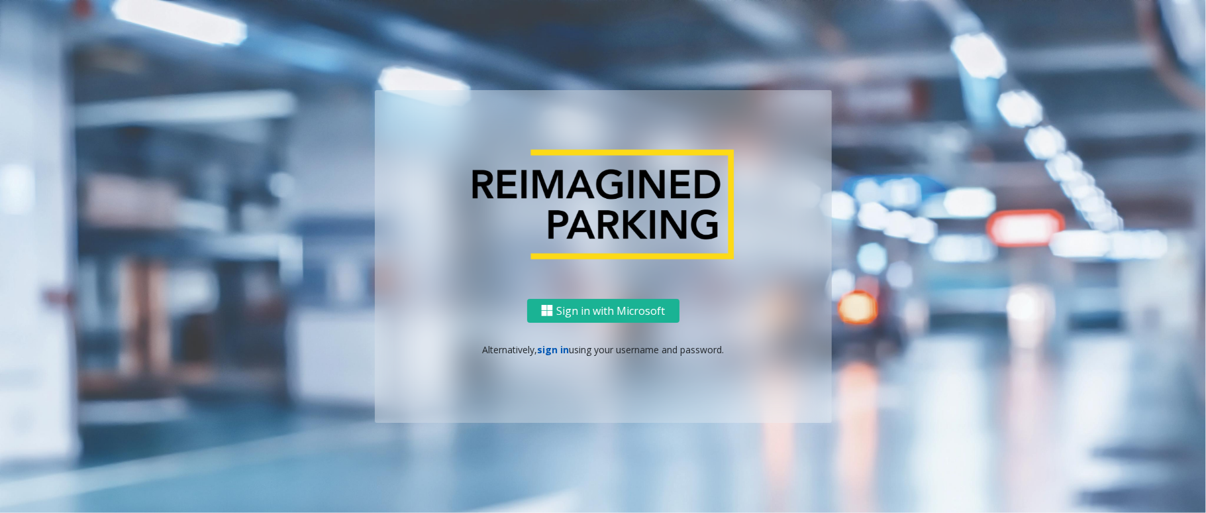
click at [551, 348] on link "sign in" at bounding box center [553, 349] width 32 height 13
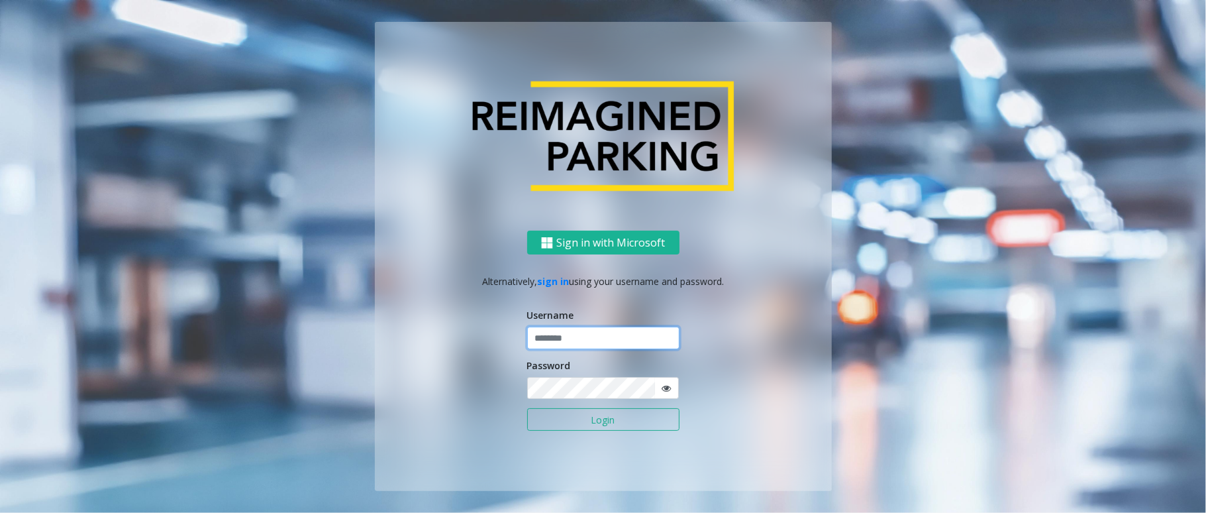
click at [552, 344] on input "text" at bounding box center [603, 337] width 152 height 23
type input "*********"
click at [527, 408] on button "Login" at bounding box center [603, 419] width 152 height 23
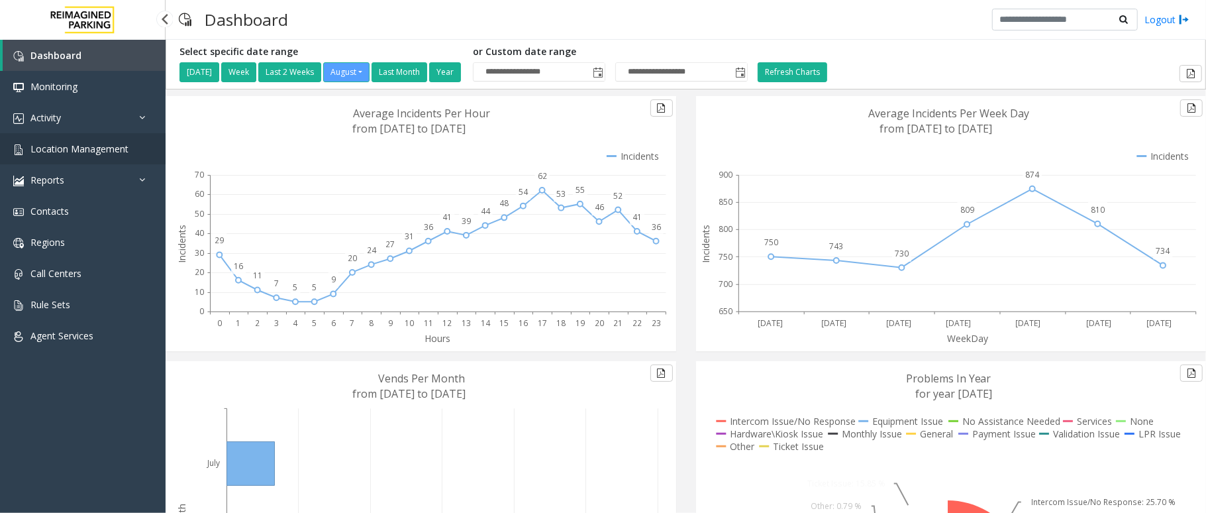
click at [121, 143] on span "Location Management" at bounding box center [79, 148] width 98 height 13
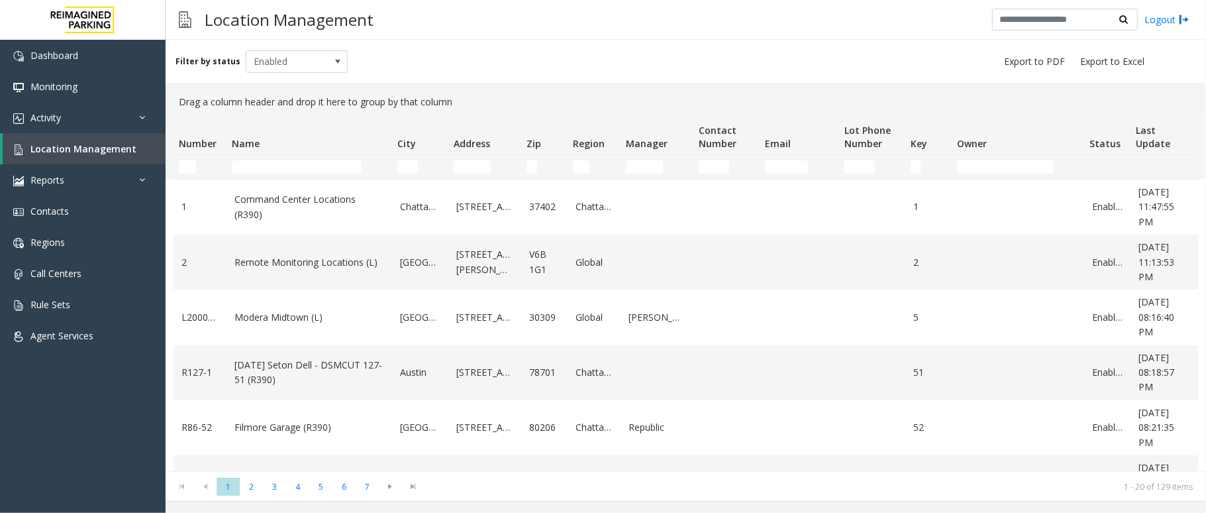
click at [264, 158] on td "Name Filter" at bounding box center [309, 167] width 166 height 24
click at [262, 160] on input "Name Filter" at bounding box center [297, 166] width 130 height 13
click at [266, 165] on input "Name Filter" at bounding box center [297, 166] width 130 height 13
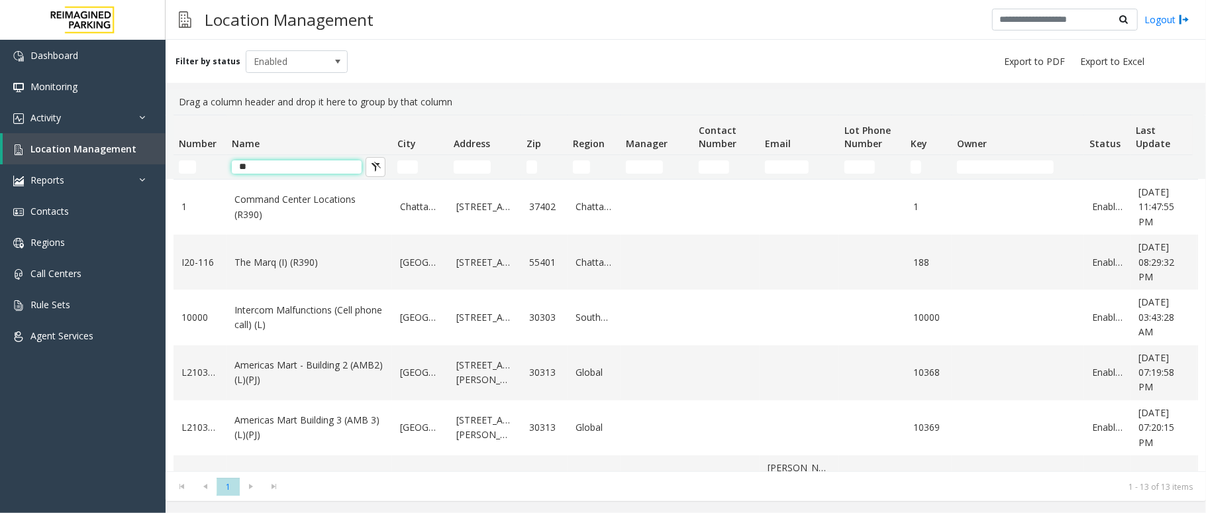
type input "*"
